Goal: Contribute content

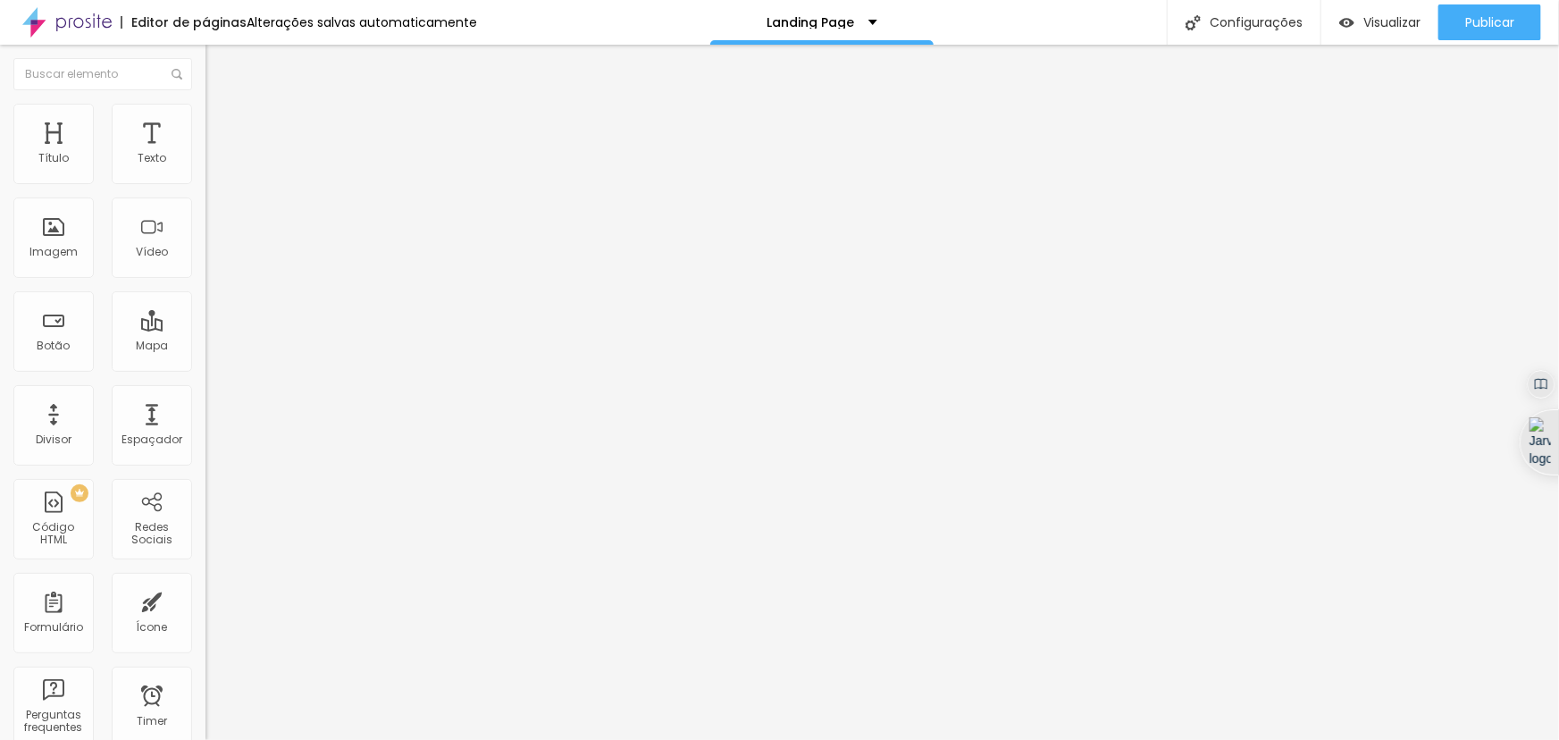
click at [205, 368] on input "[URL][DOMAIN_NAME]" at bounding box center [312, 359] width 214 height 18
paste input "[URL][DOMAIN_NAME]"
type input "[URL][DOMAIN_NAME]"
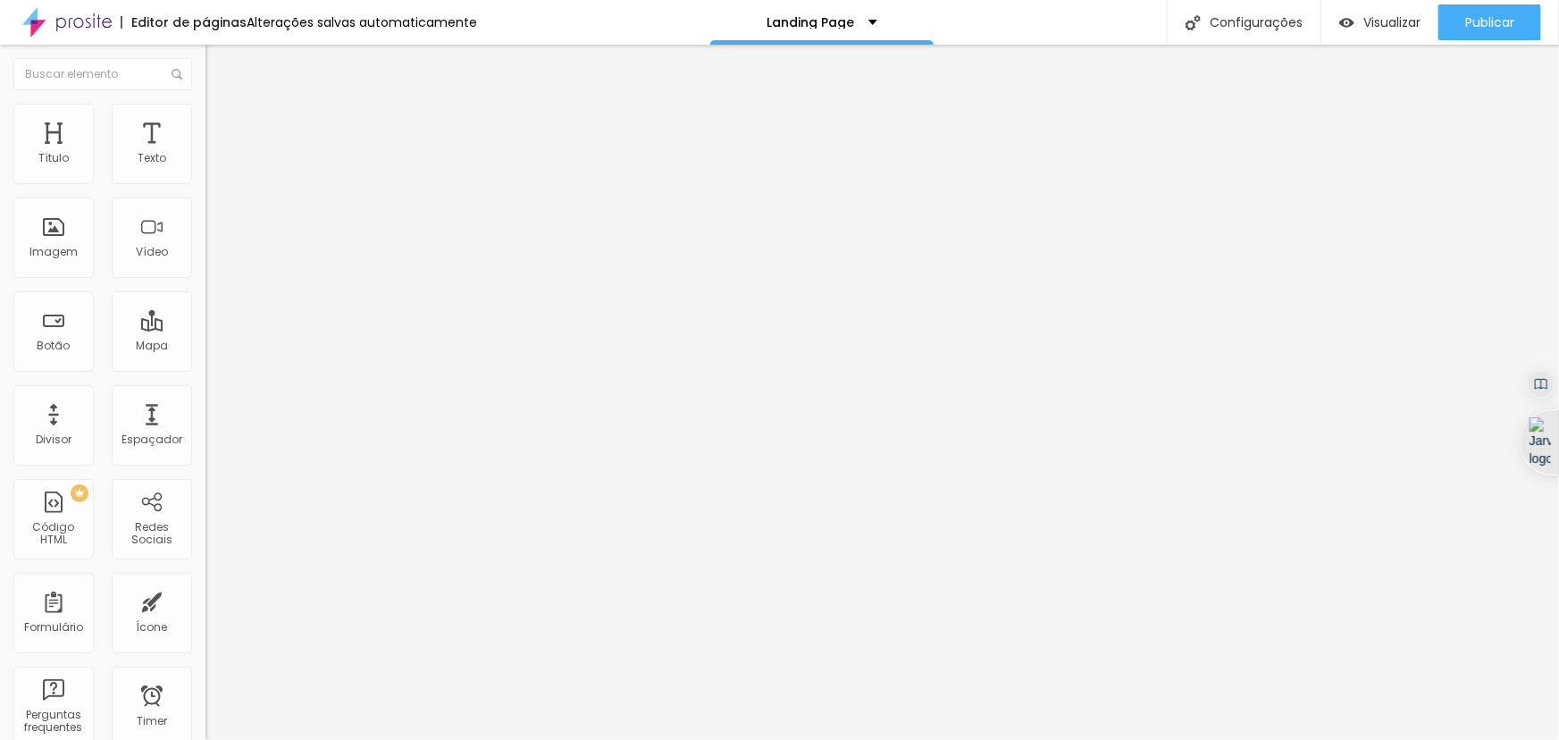
drag, startPoint x: 106, startPoint y: 203, endPoint x: 0, endPoint y: 181, distance: 108.4
click at [205, 181] on div "Texto Apresentação Alinhamento [GEOGRAPHIC_DATA] Link URL [URL][DOMAIN_NAME] Ab…" at bounding box center [307, 274] width 205 height 271
type input "Rio gastronomia 15 anos [DATE] - [PERSON_NAME]"
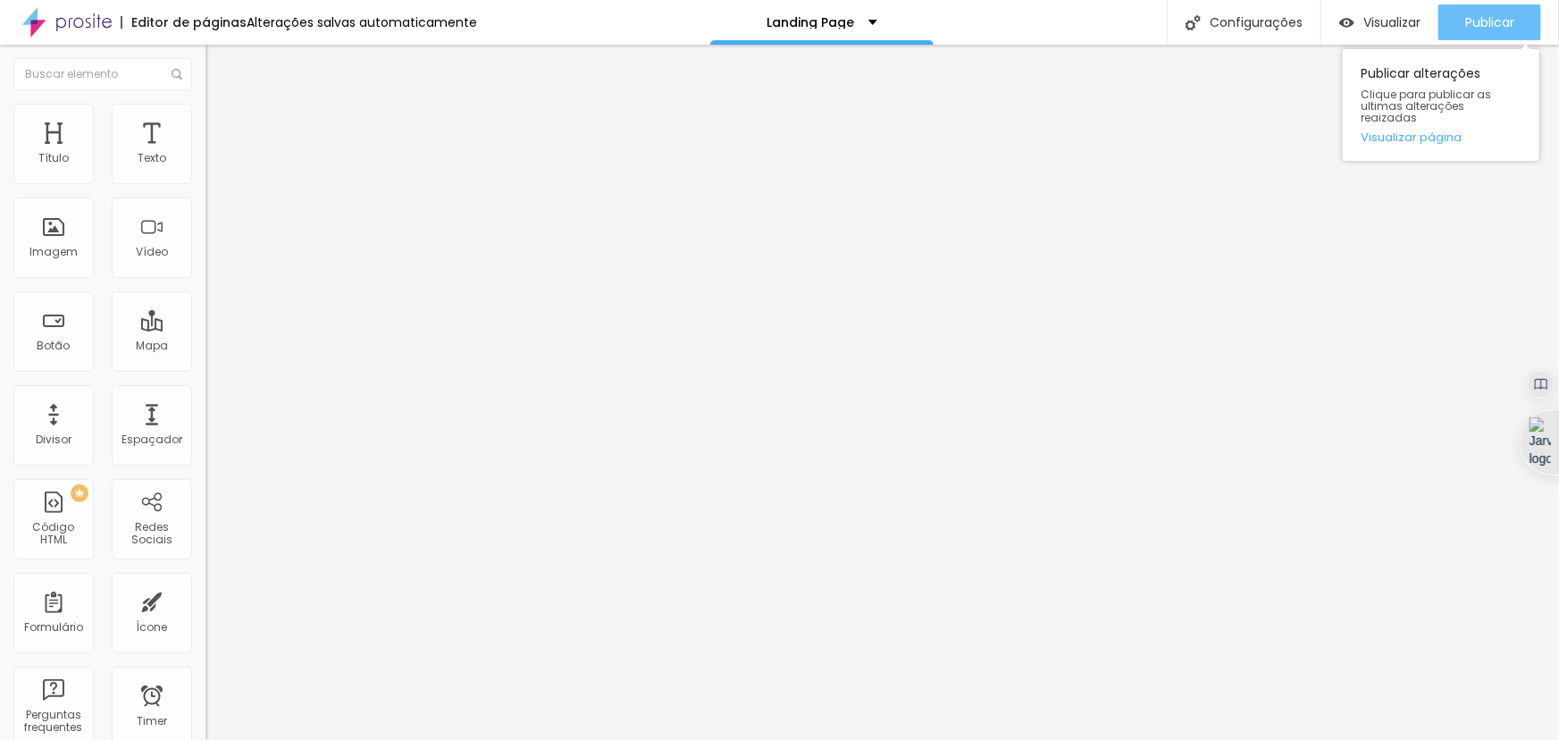
click at [1460, 21] on button "Publicar" at bounding box center [1489, 22] width 103 height 36
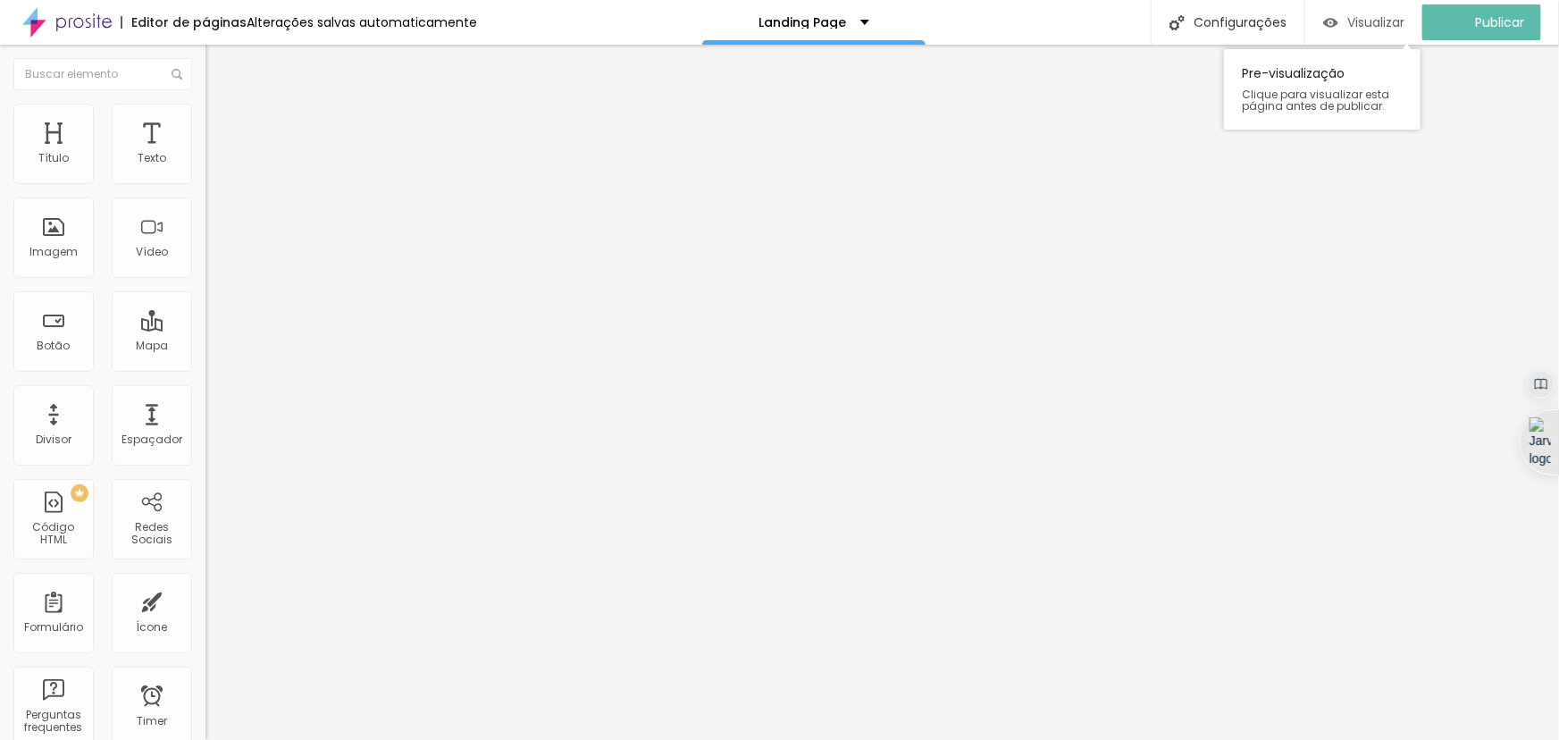
click at [1393, 19] on span "Visualizar" at bounding box center [1375, 22] width 57 height 14
